Goal: Task Accomplishment & Management: Complete application form

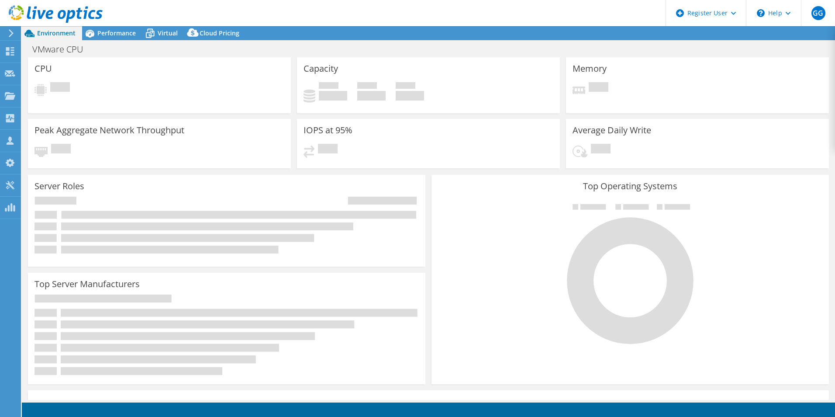
select select "EULondon"
select select "GBP"
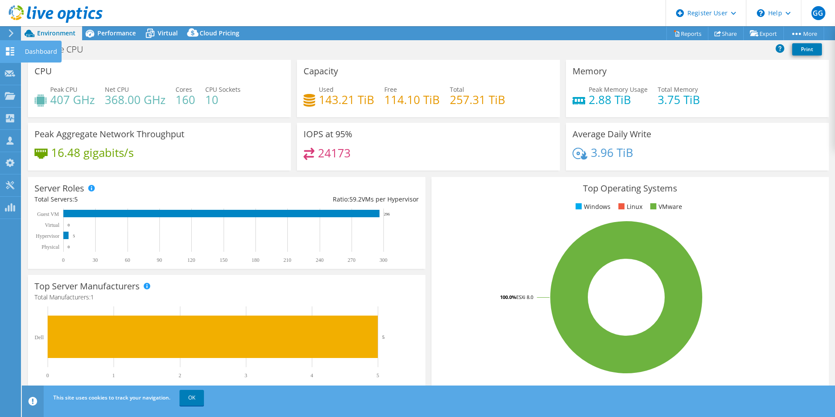
click at [10, 48] on icon at bounding box center [10, 51] width 10 height 8
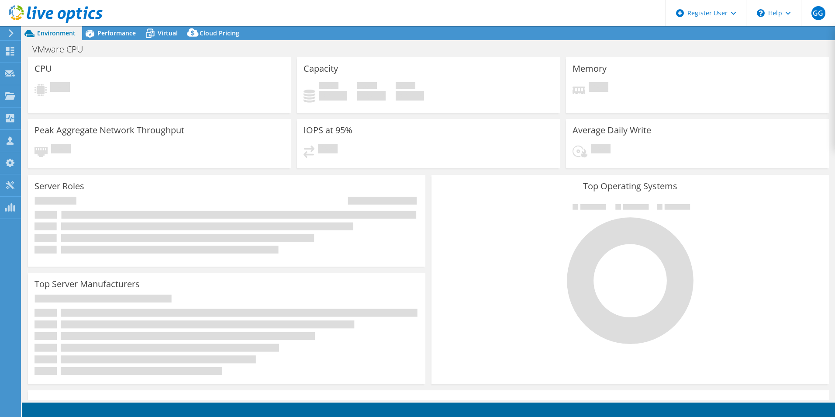
select select "EULondon"
select select "GBP"
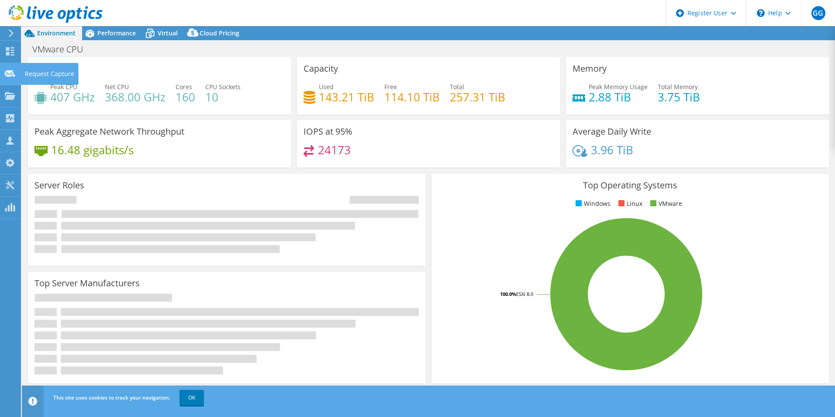
click at [8, 71] on use at bounding box center [10, 73] width 10 height 7
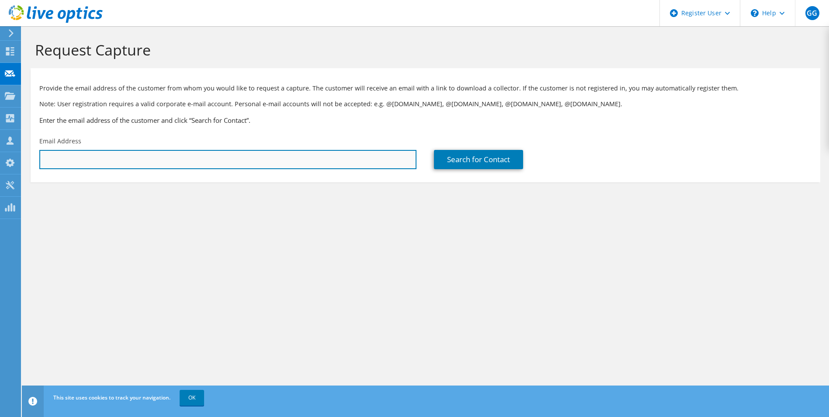
click at [373, 157] on input "text" at bounding box center [227, 159] width 377 height 19
paste input "terry.pothin@inhealthgroup.com"
type input "terry.pothin@inhealthgroup.com"
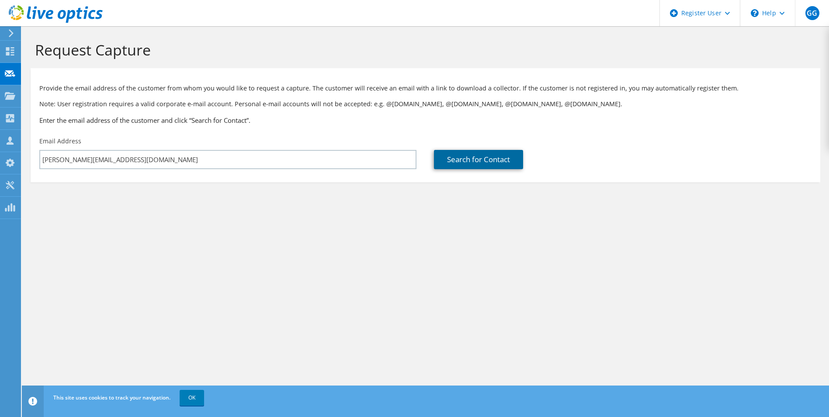
click at [484, 163] on link "Search for Contact" at bounding box center [478, 159] width 89 height 19
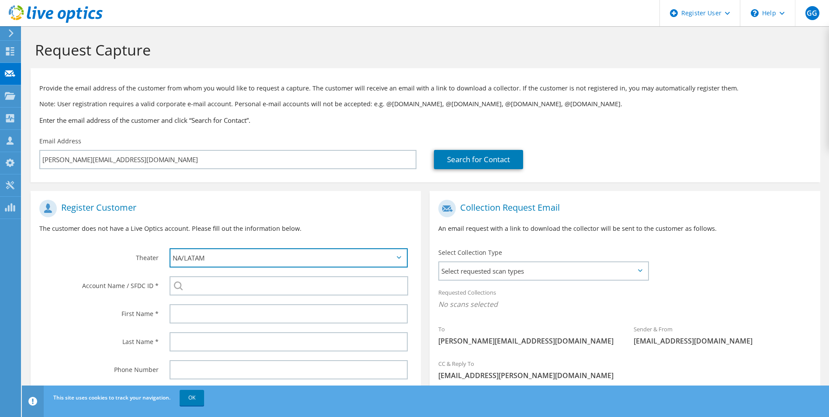
click at [397, 255] on select "APJ EMEA NA/LATAM" at bounding box center [288, 257] width 239 height 19
select select "2"
click at [169, 248] on select "APJ EMEA NA/LATAM" at bounding box center [288, 257] width 239 height 19
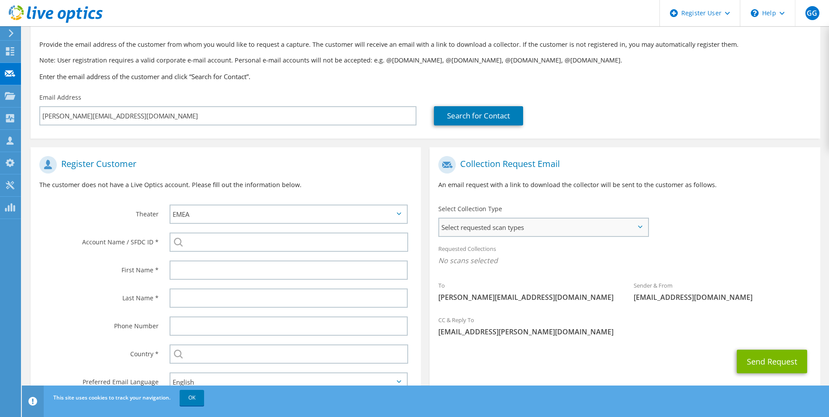
click at [591, 230] on span "Select requested scan types" at bounding box center [543, 226] width 208 height 17
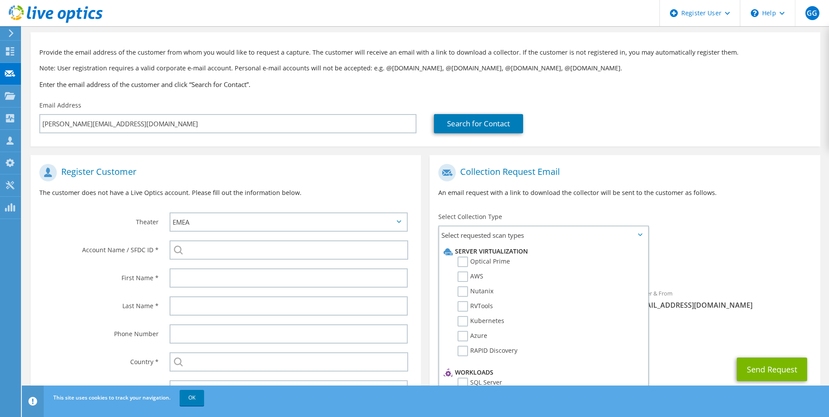
scroll to position [80, 0]
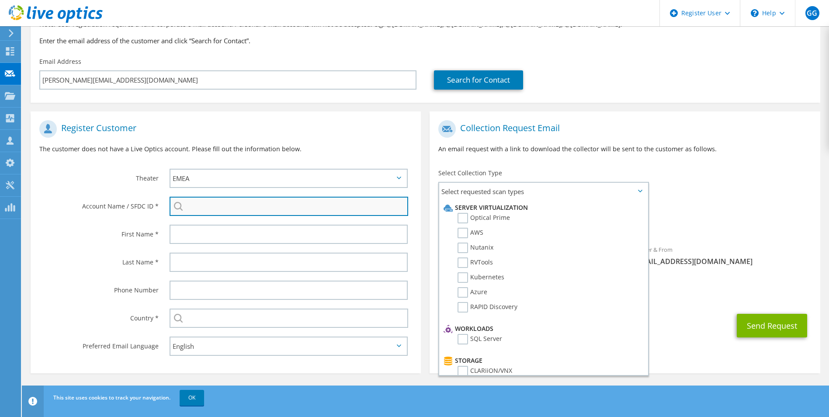
click at [284, 210] on input "search" at bounding box center [288, 206] width 239 height 19
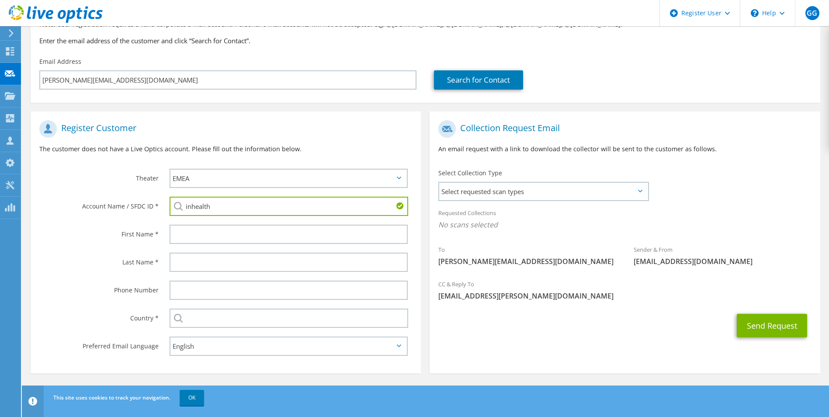
drag, startPoint x: 232, startPoint y: 207, endPoint x: 107, endPoint y: 201, distance: 125.1
click at [108, 201] on div "Account Name / SFDC ID * inhealth INHEALTH (ACAD) LIMITED : 3024323011 INHEALTH…" at bounding box center [226, 206] width 390 height 28
paste input "2498821798"
click at [190, 214] on li "Inhealth Group : 2498821798" at bounding box center [219, 218] width 100 height 10
type input "Inhealth Group : 2498821798"
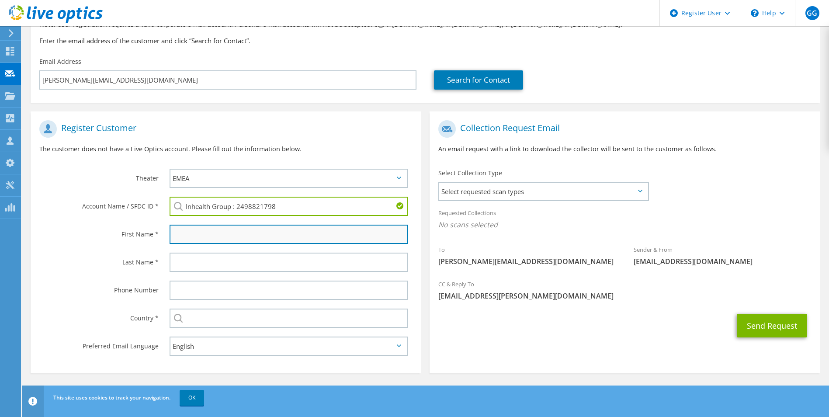
click at [190, 229] on input "text" at bounding box center [288, 234] width 239 height 19
type input "Terry"
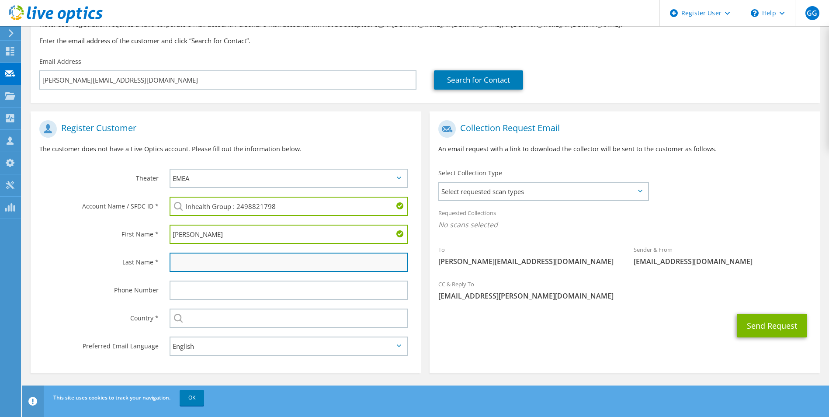
click at [214, 259] on input "text" at bounding box center [288, 261] width 239 height 19
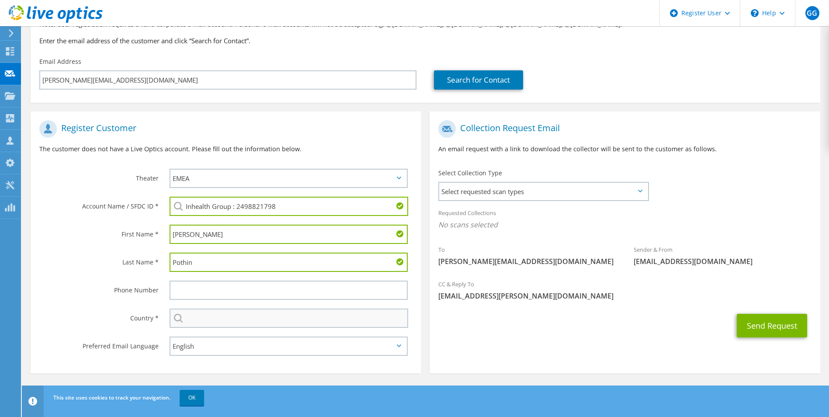
type input "Pothin"
click at [221, 320] on input "text" at bounding box center [288, 317] width 239 height 19
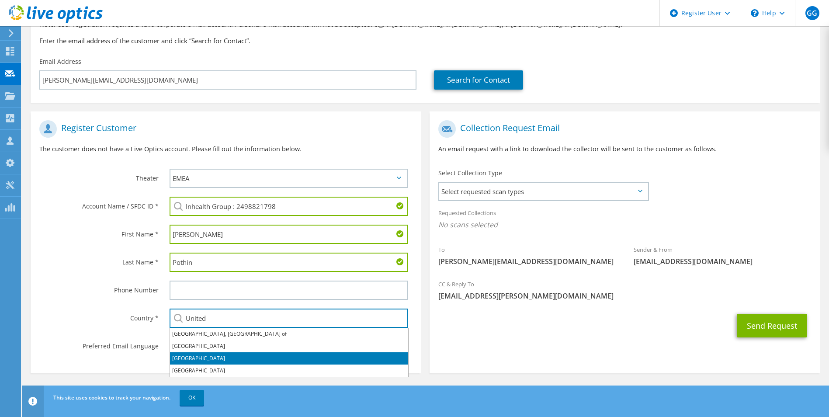
click at [204, 360] on li "United Kingdom" at bounding box center [289, 358] width 238 height 12
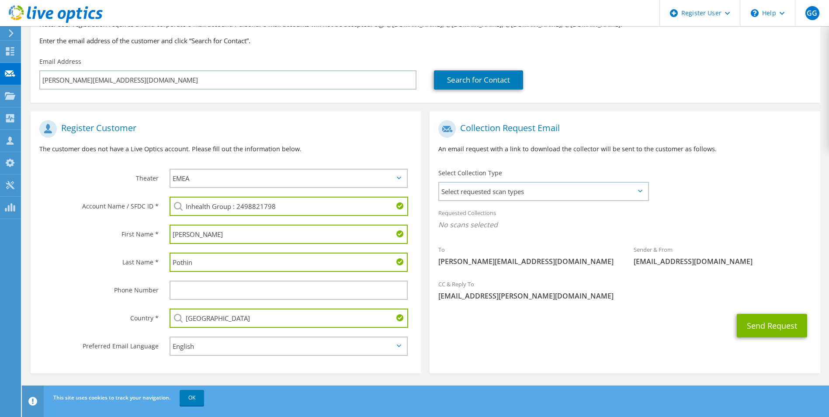
type input "United Kingdom"
click at [129, 340] on label "Preferred Email Language" at bounding box center [98, 343] width 119 height 14
click at [561, 188] on span "Select requested scan types" at bounding box center [543, 191] width 208 height 17
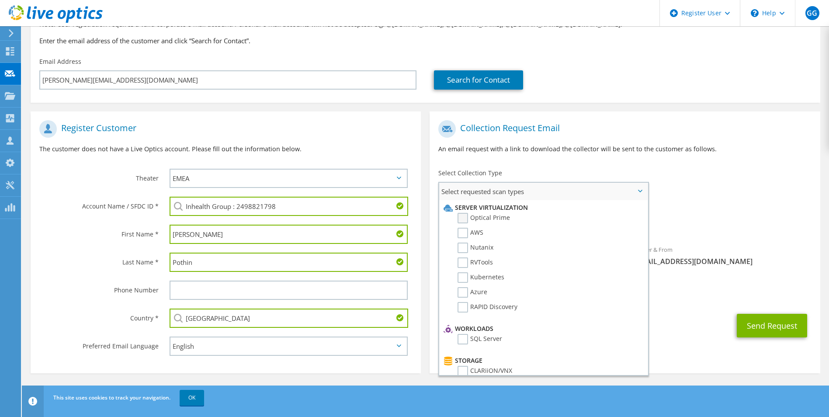
click at [463, 216] on label "Optical Prime" at bounding box center [483, 218] width 52 height 10
click at [0, 0] on input "Optical Prime" at bounding box center [0, 0] width 0 height 0
click at [757, 208] on div "Requested Collections No scans selected Optical Prime" at bounding box center [624, 221] width 390 height 35
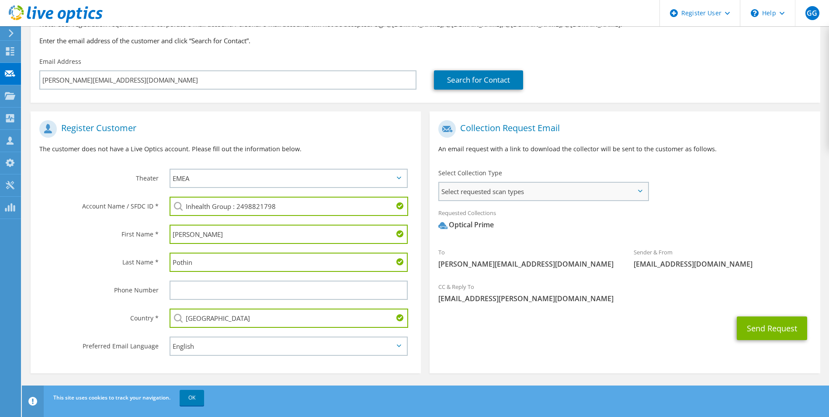
click at [520, 189] on span "Select requested scan types" at bounding box center [543, 191] width 208 height 17
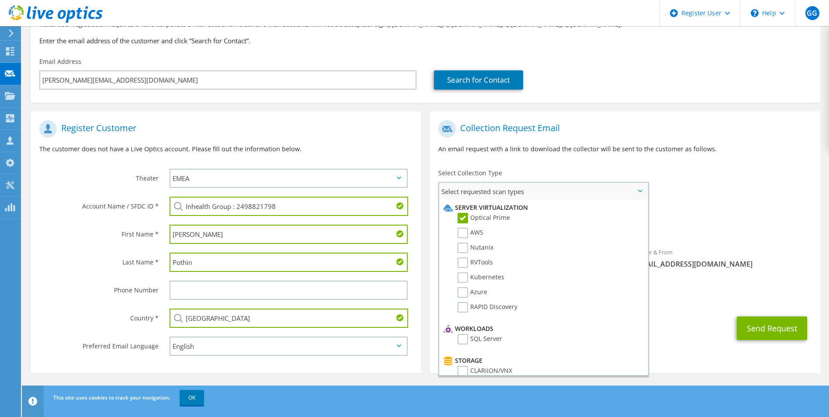
click at [520, 189] on span "Select requested scan types" at bounding box center [543, 191] width 208 height 17
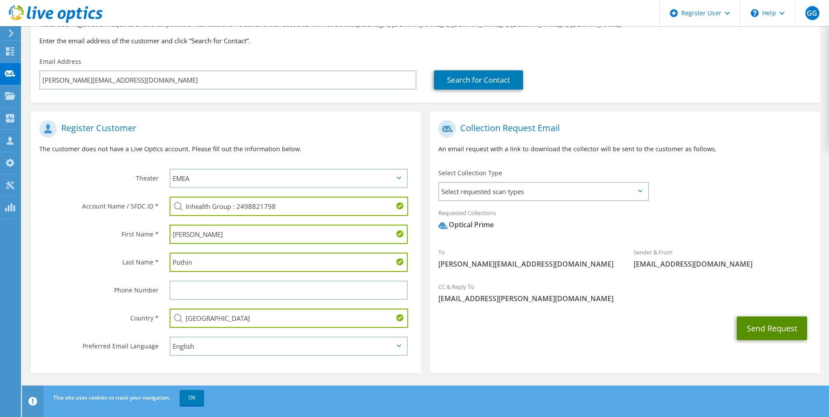
click at [769, 326] on button "Send Request" at bounding box center [772, 328] width 70 height 24
